Goal: Task Accomplishment & Management: Manage account settings

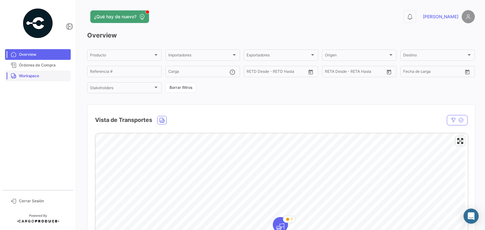
click at [39, 75] on span "Workspace" at bounding box center [43, 76] width 49 height 6
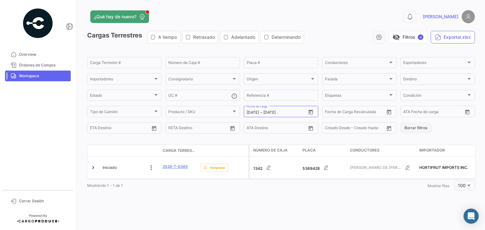
click at [410, 127] on button "Borrar filtros" at bounding box center [415, 128] width 31 height 10
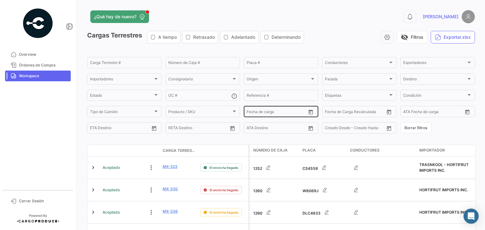
click at [308, 111] on icon "Open calendar" at bounding box center [310, 112] width 4 height 5
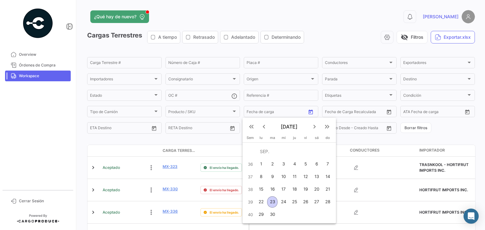
click at [271, 201] on div "23" at bounding box center [272, 202] width 10 height 11
type input "[DATE]"
click at [271, 201] on div "23" at bounding box center [272, 202] width 10 height 11
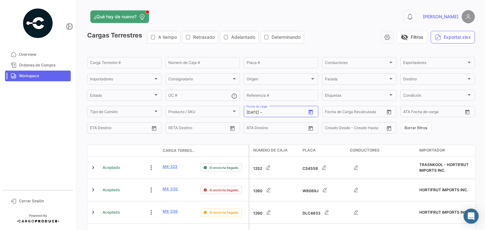
type input "[DATE]"
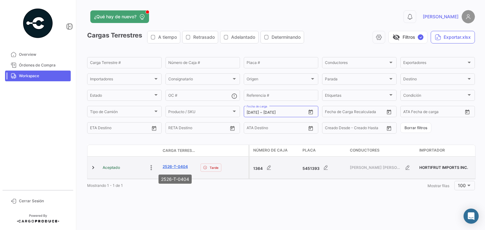
click at [172, 169] on link "2526-T-0404" at bounding box center [174, 167] width 25 height 6
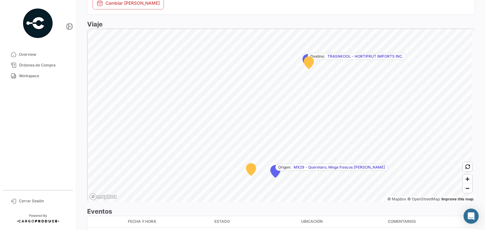
scroll to position [407, 0]
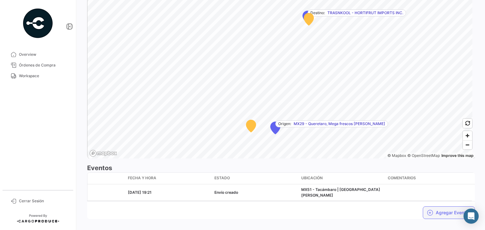
click at [429, 210] on icon "button" at bounding box center [430, 213] width 6 height 6
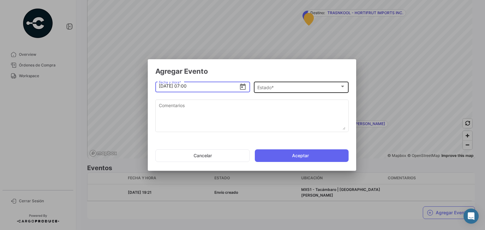
type input "[DATE] 07:00"
click at [290, 86] on div "Estado *" at bounding box center [298, 87] width 82 height 5
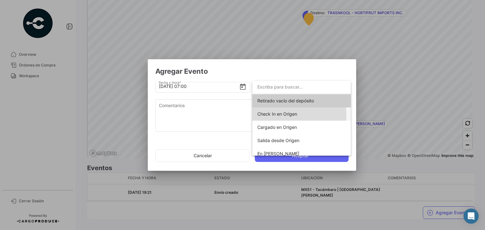
click at [281, 115] on span "Check In en Origen" at bounding box center [277, 113] width 40 height 5
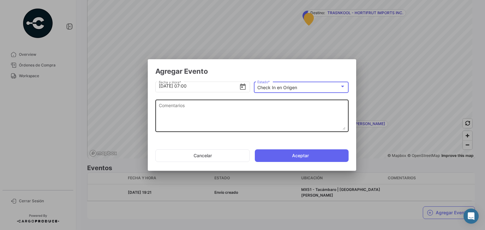
click at [235, 110] on textarea "Comentarios" at bounding box center [252, 116] width 186 height 28
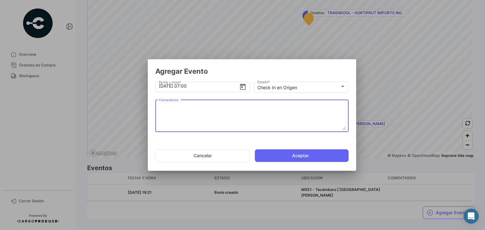
paste textarea "Hora en la que la unidad llega al cooler de carga"
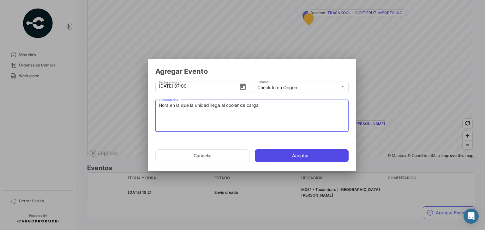
type textarea "Hora en la que la unidad llega al cooler de carga"
click at [288, 161] on button "Aceptar" at bounding box center [302, 156] width 94 height 13
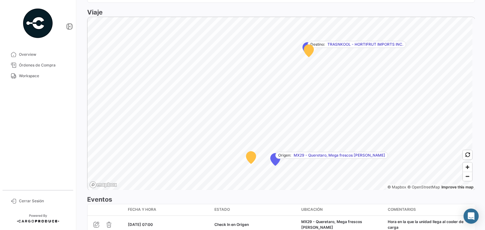
scroll to position [423, 0]
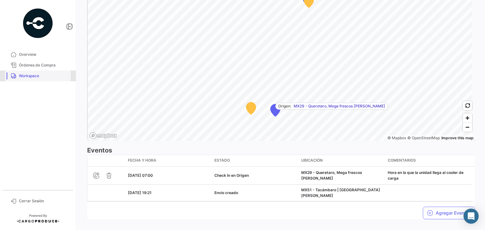
click at [24, 72] on link "Workspace" at bounding box center [38, 76] width 66 height 11
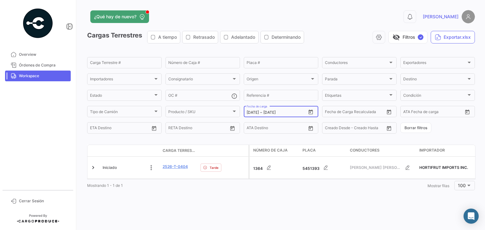
click at [312, 113] on icon "Open calendar" at bounding box center [310, 112] width 4 height 5
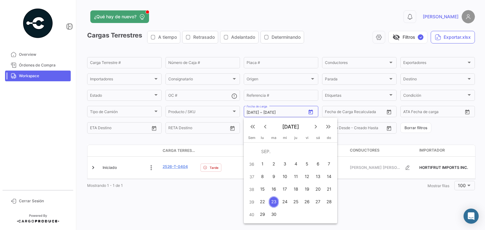
click at [263, 199] on div "22" at bounding box center [262, 202] width 10 height 11
type input "[DATE]"
click at [263, 199] on div "22" at bounding box center [262, 202] width 10 height 11
type input "[DATE]"
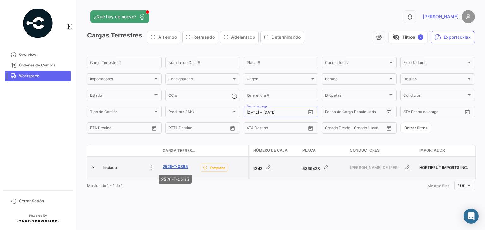
click at [172, 168] on link "2526-T-0365" at bounding box center [174, 167] width 25 height 6
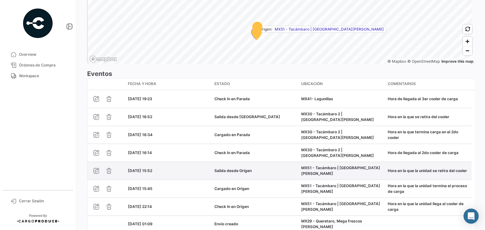
scroll to position [558, 0]
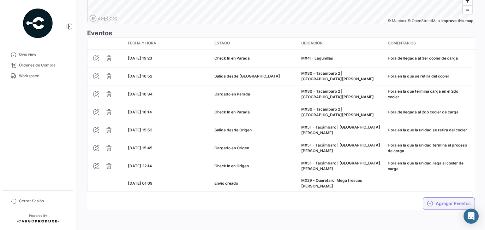
click at [450, 200] on button "Agregar Eventos" at bounding box center [448, 204] width 52 height 13
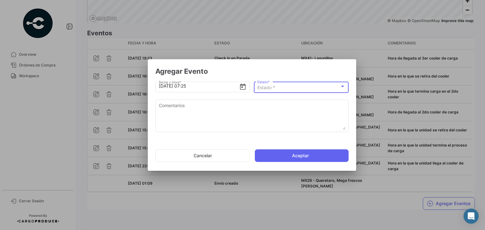
click at [297, 89] on div "Estado *" at bounding box center [298, 87] width 82 height 5
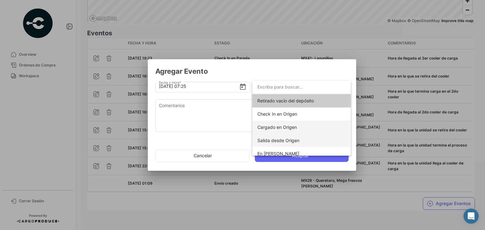
drag, startPoint x: 283, startPoint y: 124, endPoint x: 280, endPoint y: 139, distance: 15.0
click at [280, 139] on div "Retirado vacío del depósito Check In en Origen Cargado en Origen Salida desde O…" at bounding box center [301, 180] width 98 height 172
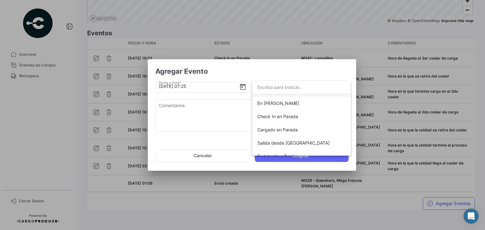
scroll to position [74, 0]
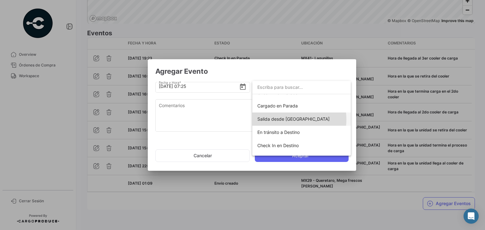
click at [283, 119] on span "Salida desde [GEOGRAPHIC_DATA]" at bounding box center [293, 118] width 72 height 5
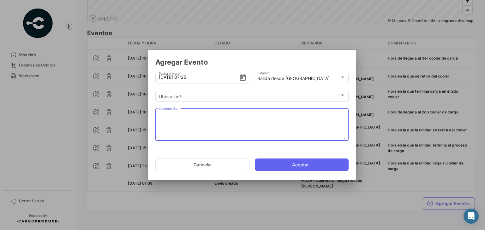
click at [210, 115] on textarea "Comentarios" at bounding box center [252, 125] width 186 height 28
paste textarea "Hora en la que se retira del cooler"
type textarea "Hora en la que se retira del cooler"
paste textarea "Hora en la que se retira del cooler"
type textarea "Hora en la que se retira del cooler"
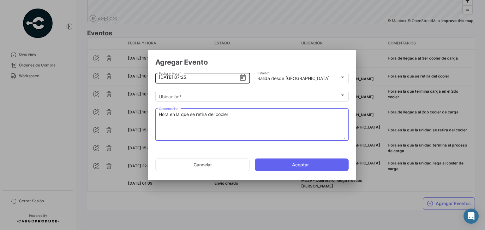
click at [163, 77] on input "[DATE] 07:25" at bounding box center [199, 77] width 80 height 22
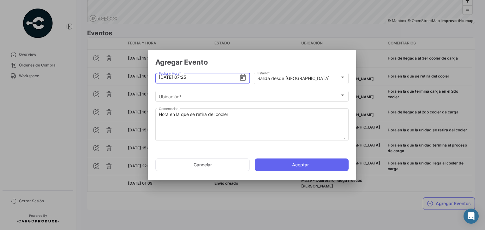
click at [187, 76] on input "[DATE] 07:25" at bounding box center [199, 77] width 80 height 22
type input "[DATE] 20:25"
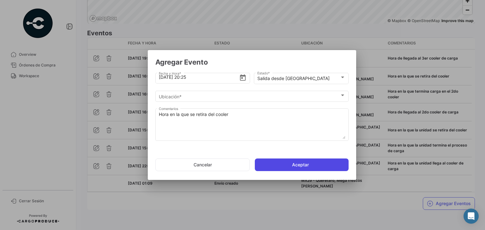
click at [272, 167] on button "Aceptar" at bounding box center [302, 165] width 94 height 13
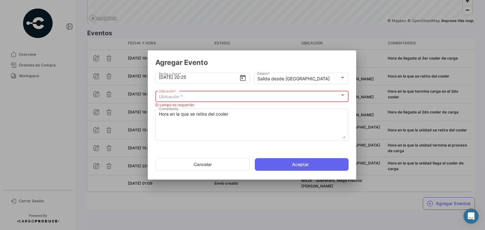
click at [218, 98] on div "Ubicación *" at bounding box center [249, 96] width 181 height 5
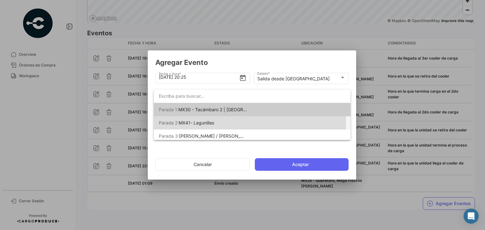
click at [210, 121] on span "MX41- Lagunillas" at bounding box center [196, 122] width 35 height 5
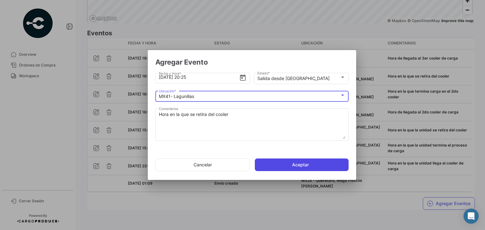
click at [268, 162] on button "Aceptar" at bounding box center [302, 165] width 94 height 13
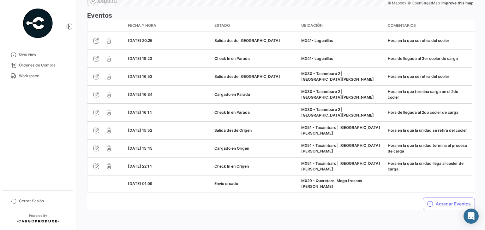
scroll to position [575, 0]
click at [437, 206] on button "Agregar Eventos" at bounding box center [448, 204] width 52 height 13
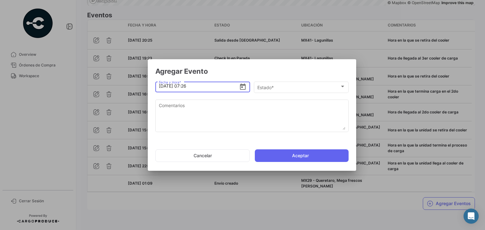
click at [161, 86] on input "[DATE] 07:26" at bounding box center [199, 86] width 80 height 22
type input "[DATE] 20:15"
click at [276, 87] on div "Estado *" at bounding box center [298, 87] width 82 height 5
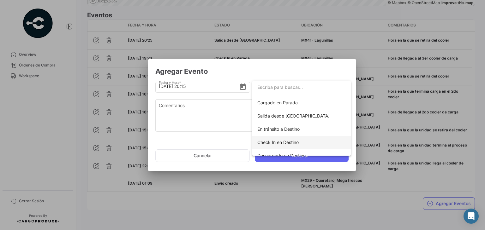
scroll to position [77, 0]
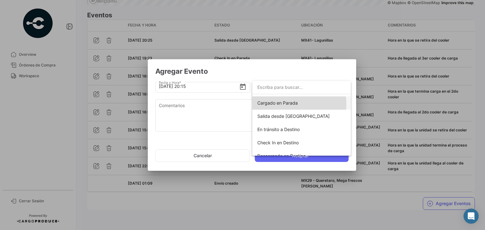
click at [279, 104] on span "Cargado en Parada" at bounding box center [277, 102] width 40 height 5
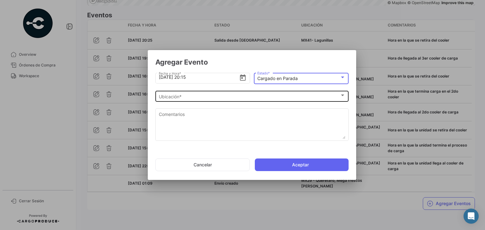
click at [198, 98] on div "Ubicación *" at bounding box center [249, 96] width 181 height 5
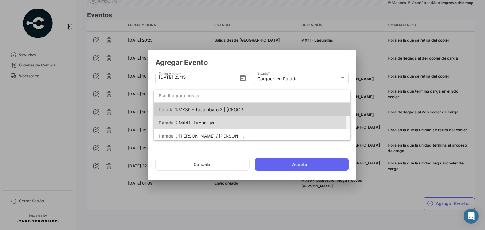
click at [204, 125] on span "MX41- Lagunillas" at bounding box center [196, 122] width 35 height 5
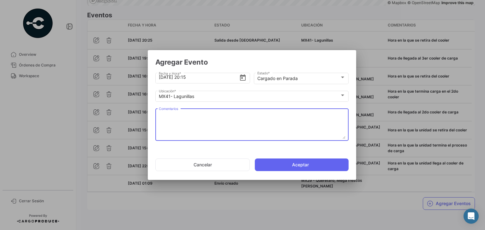
click at [196, 124] on textarea "Comentarios" at bounding box center [252, 125] width 186 height 28
paste textarea "Hora en la que termina carga en el 3er cooler"
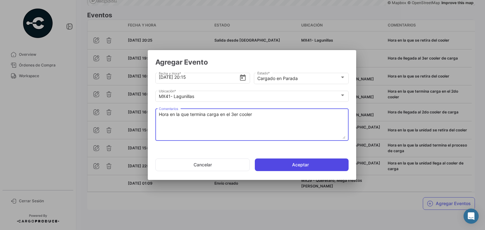
type textarea "Hora en la que termina carga en el 3er cooler"
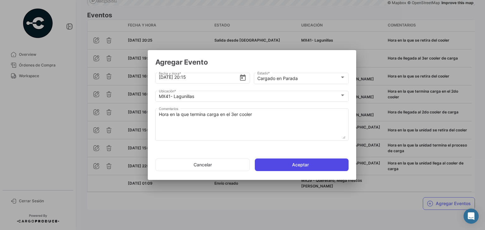
click at [275, 167] on button "Aceptar" at bounding box center [302, 165] width 94 height 13
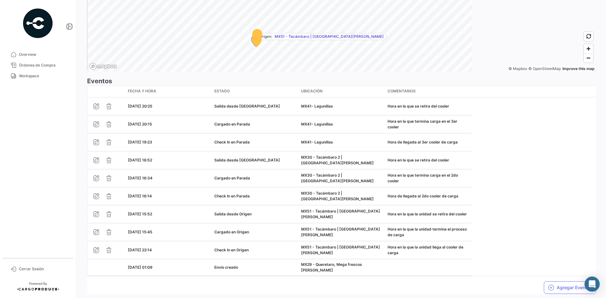
scroll to position [486, 0]
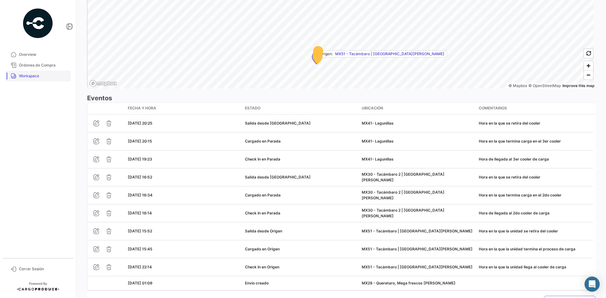
click at [40, 79] on link "Workspace" at bounding box center [38, 76] width 66 height 11
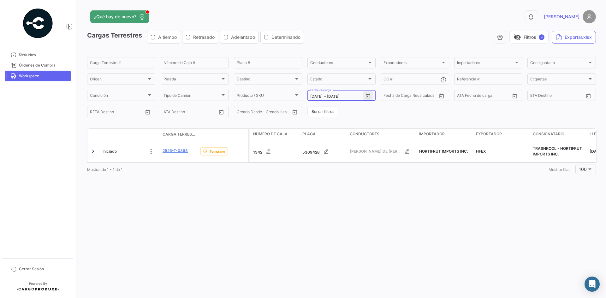
click at [368, 98] on icon "Open calendar" at bounding box center [368, 95] width 4 height 5
click at [345, 184] on div "24" at bounding box center [348, 185] width 10 height 11
type input "[DATE]"
click at [345, 184] on div "24" at bounding box center [348, 185] width 10 height 11
type input "[DATE]"
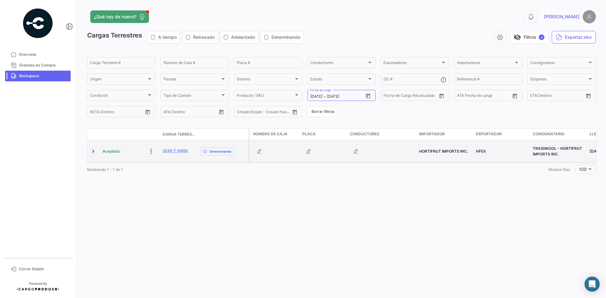
click at [94, 151] on link at bounding box center [93, 151] width 6 height 6
